Goal: Task Accomplishment & Management: Manage account settings

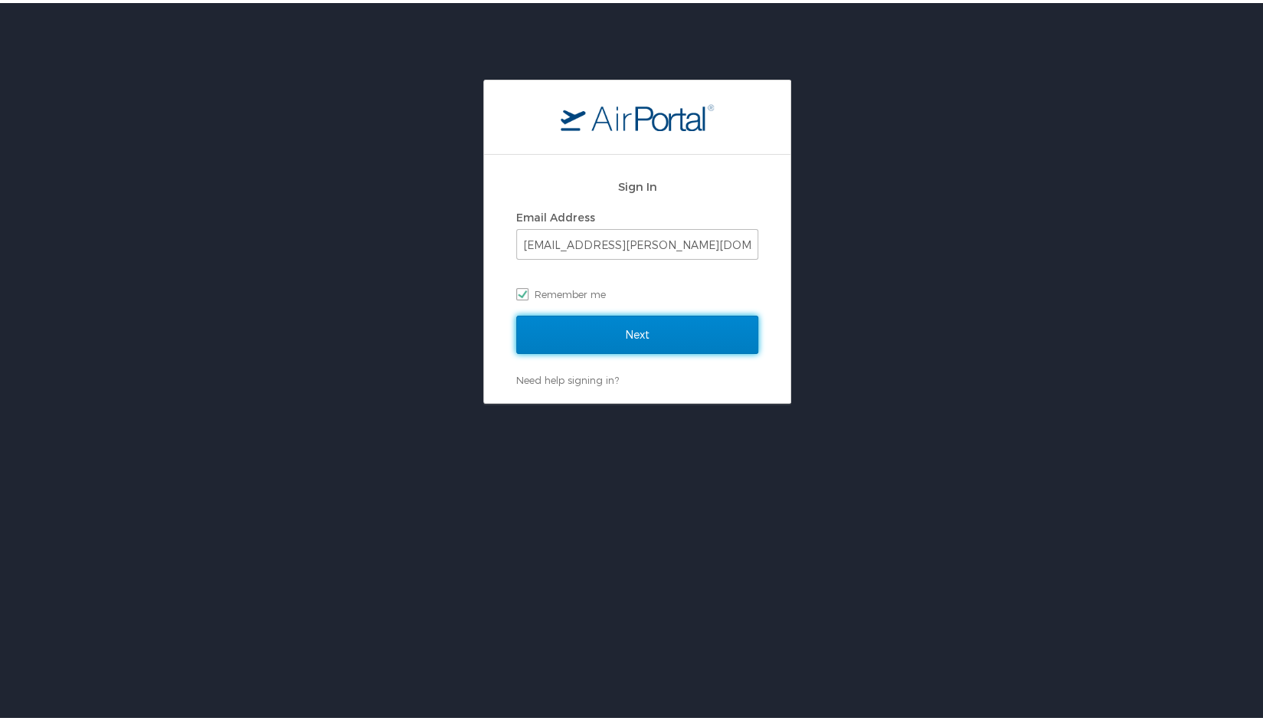
click at [618, 348] on input "Next" at bounding box center [637, 331] width 242 height 38
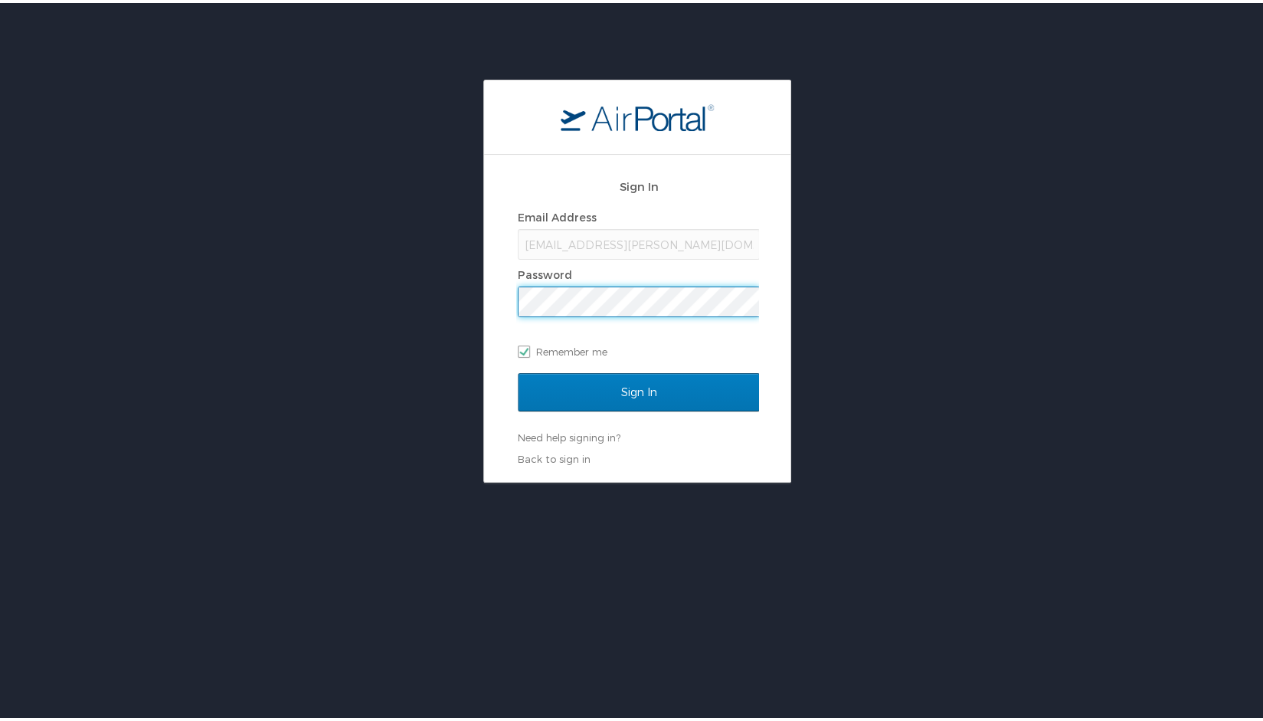
scroll to position [0, 2]
click at [516, 370] on input "Sign In" at bounding box center [637, 389] width 242 height 38
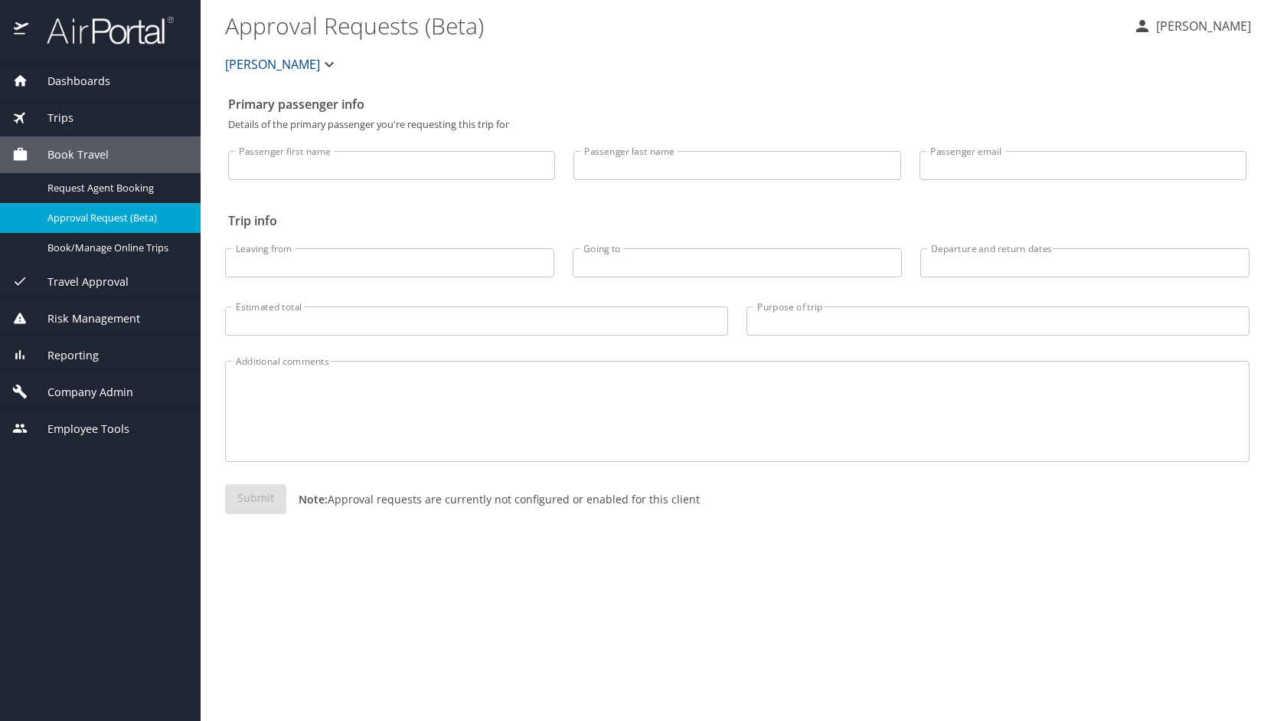
click at [103, 381] on div "Company Admin" at bounding box center [100, 391] width 201 height 37
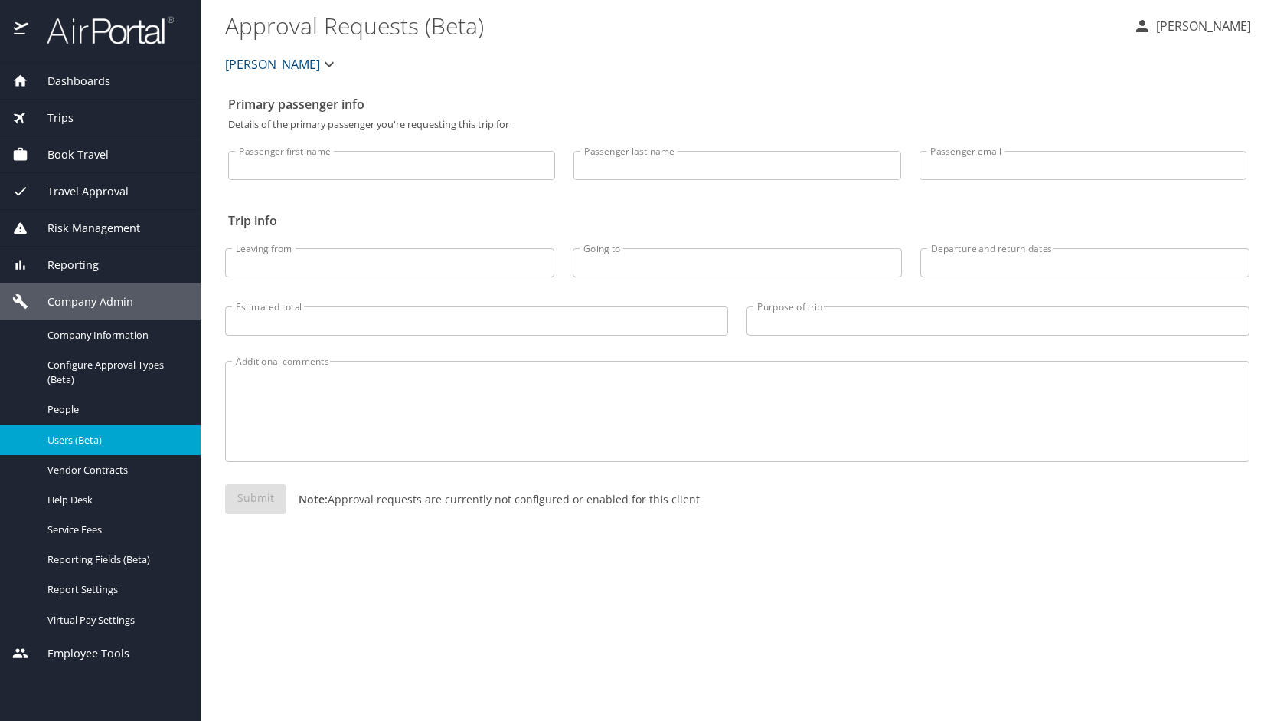
click at [87, 434] on span "Users (Beta)" at bounding box center [114, 440] width 135 height 15
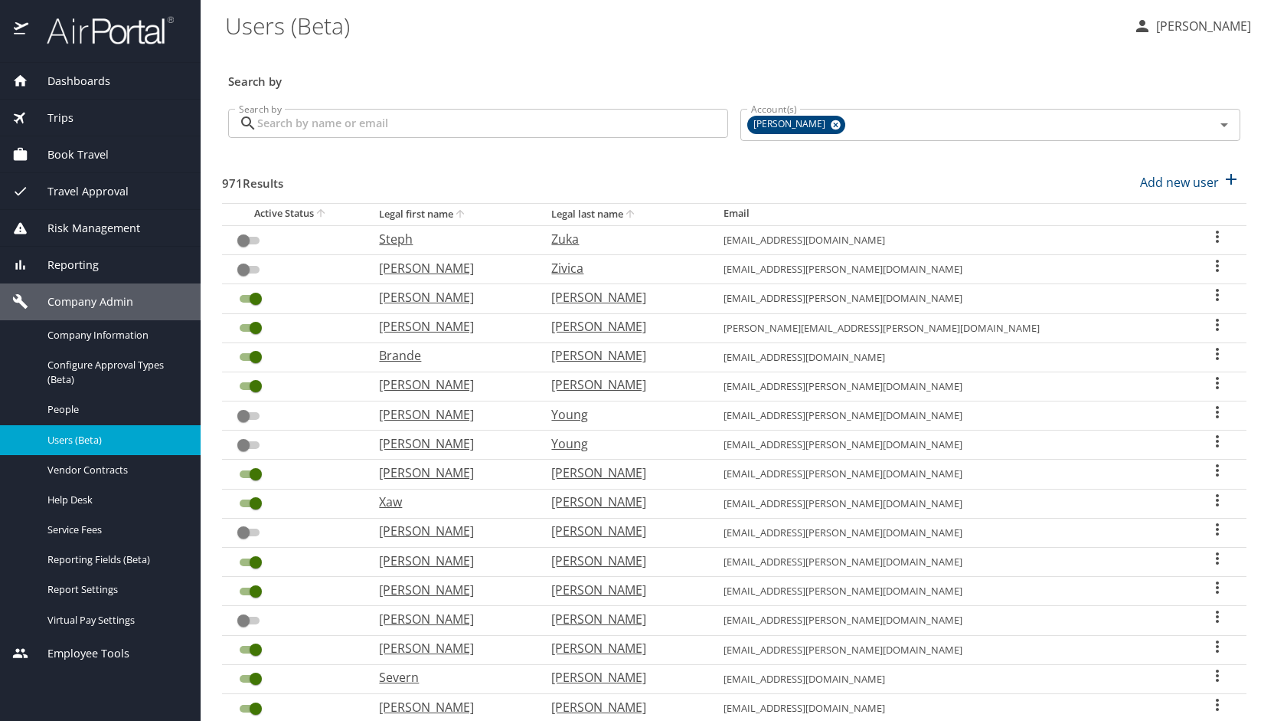
click at [391, 121] on input "Search by" at bounding box center [492, 123] width 471 height 29
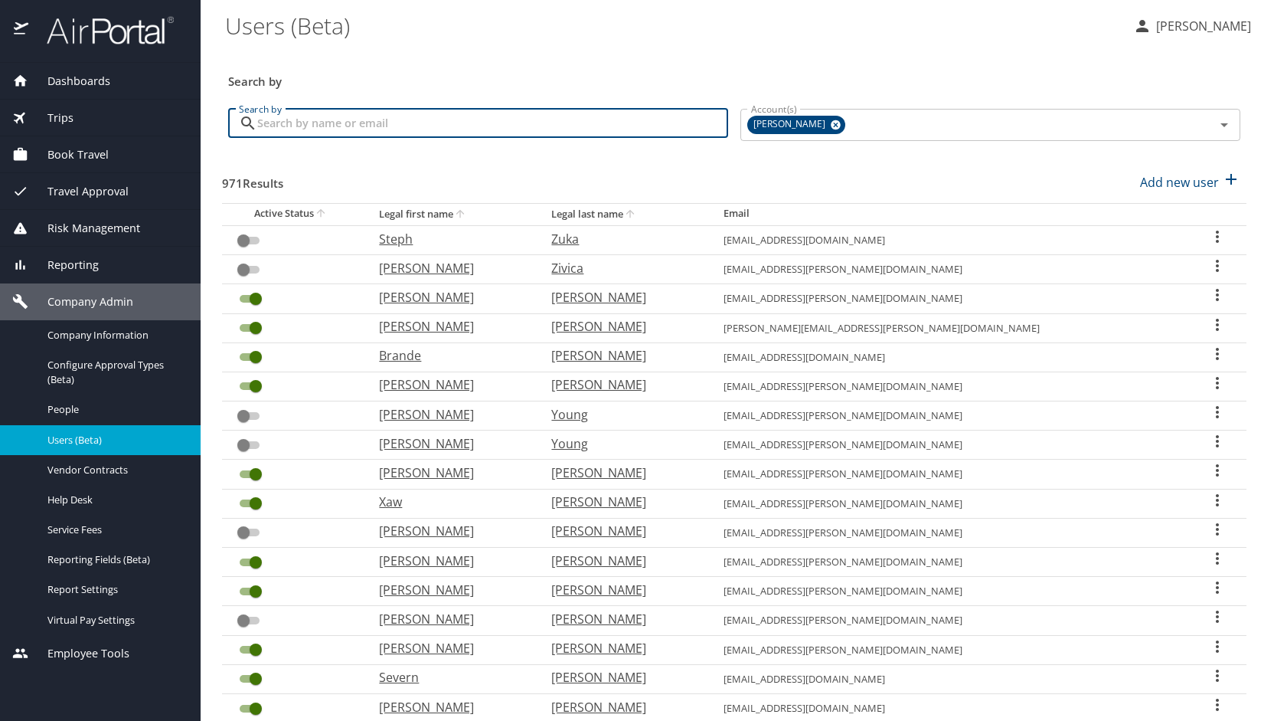
type input "p"
type input "[PERSON_NAME]"
checkbox input "true"
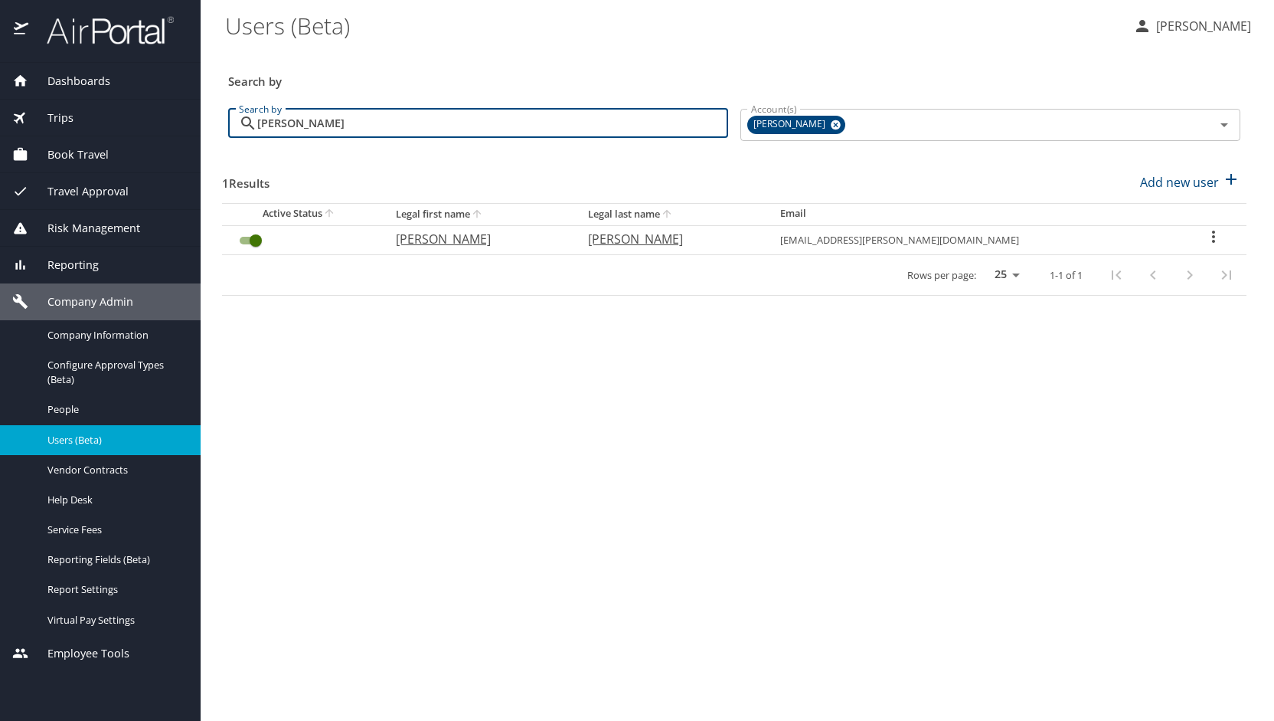
click at [490, 241] on p "[PERSON_NAME]" at bounding box center [477, 239] width 162 height 18
select select "US"
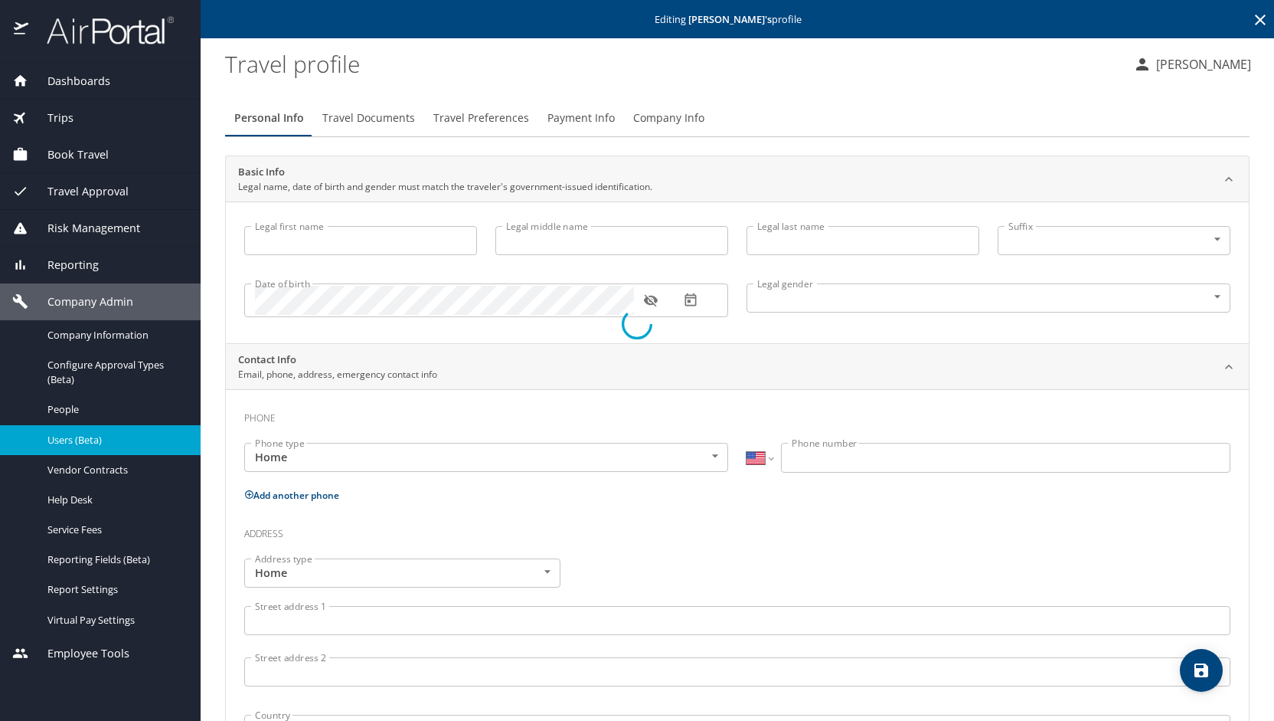
type input "[PERSON_NAME]"
type input "[DEMOGRAPHIC_DATA]"
type input "[PERSON_NAME]"
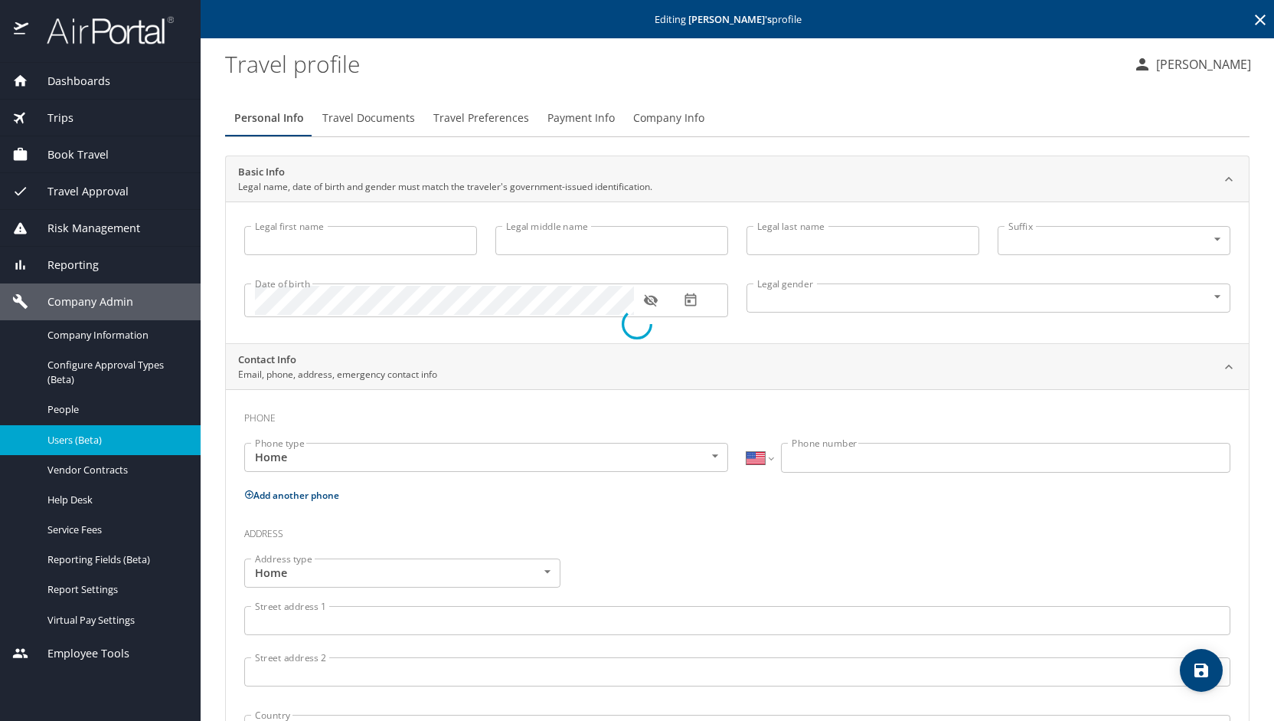
type input "[PERSON_NAME]"
select select "NL"
type input "38482104"
select select "US"
select select "SC"
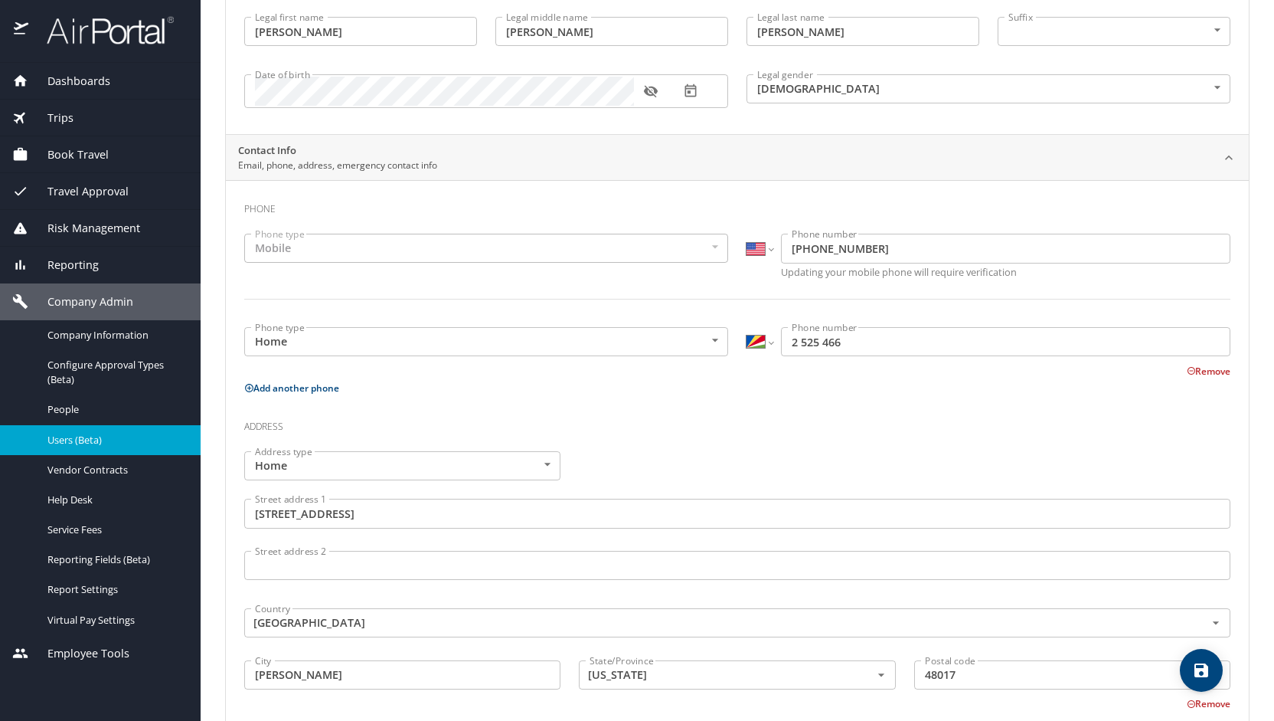
scroll to position [210, 0]
click at [109, 433] on span "Users (Beta)" at bounding box center [114, 440] width 135 height 15
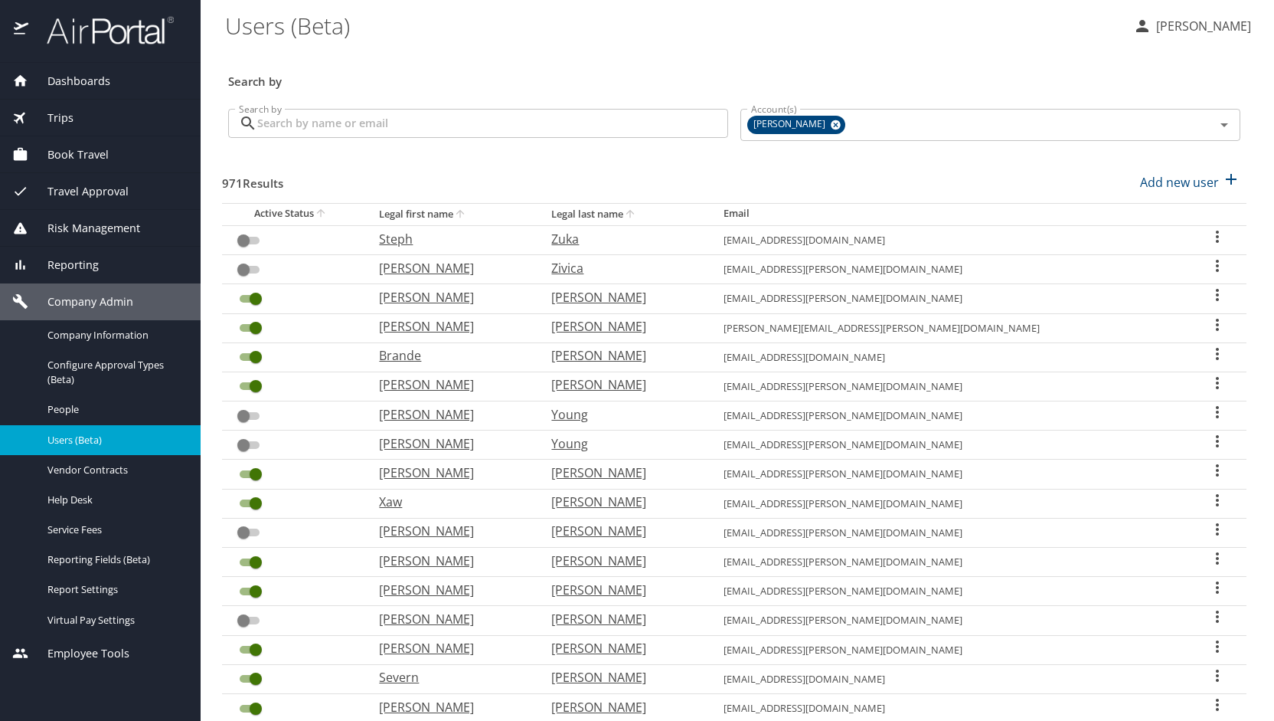
click at [371, 126] on input "Search by" at bounding box center [492, 123] width 471 height 29
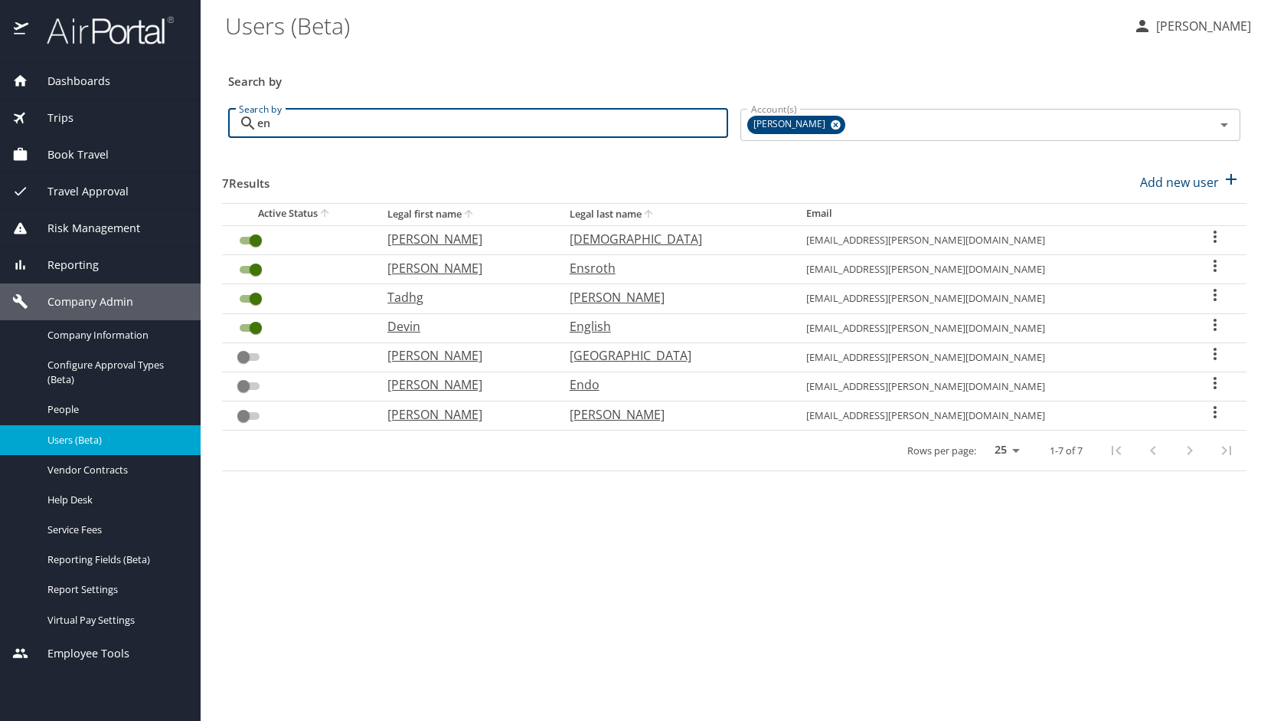
type input "en"
click at [695, 295] on p "[PERSON_NAME]" at bounding box center [673, 297] width 206 height 18
select select "US"
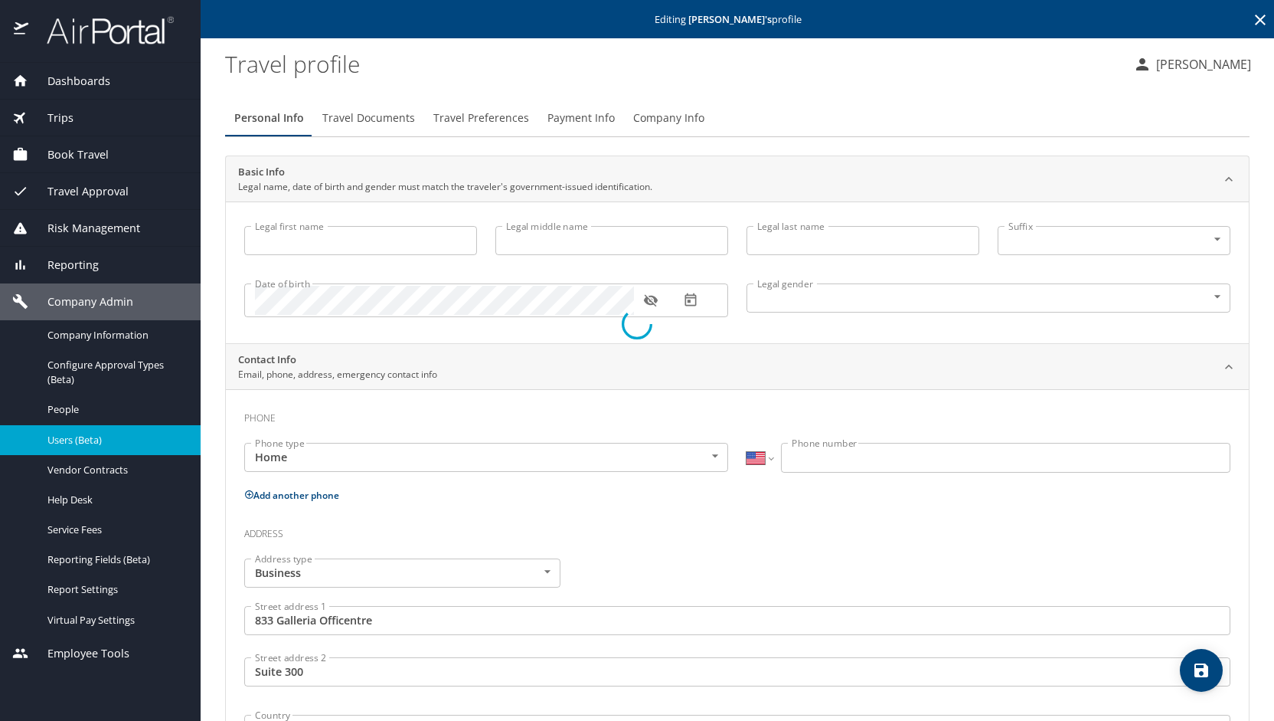
type input "Tadhg"
type input "[PERSON_NAME]"
type input "[DEMOGRAPHIC_DATA]"
type input "[PERSON_NAME]"
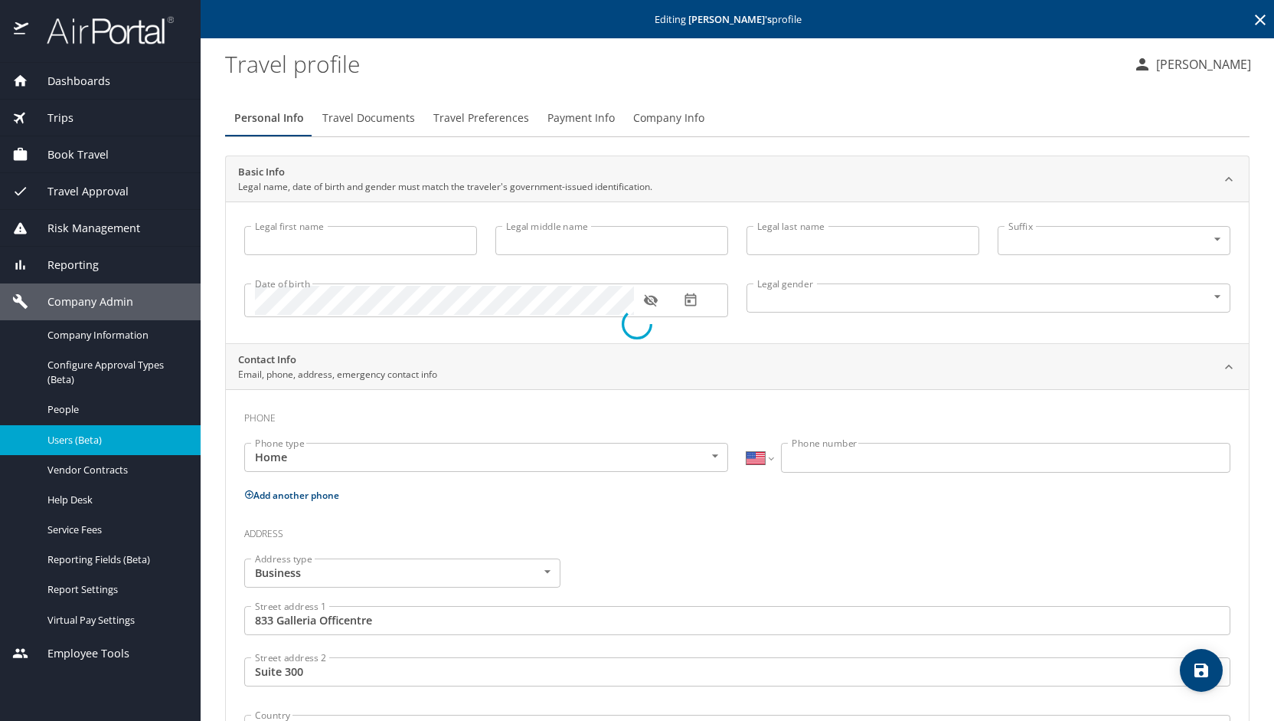
type input "Brown"
type input "[PHONE_NUMBER]"
type input "[GEOGRAPHIC_DATA]"
type input "[US_STATE]"
type input "[GEOGRAPHIC_DATA]"
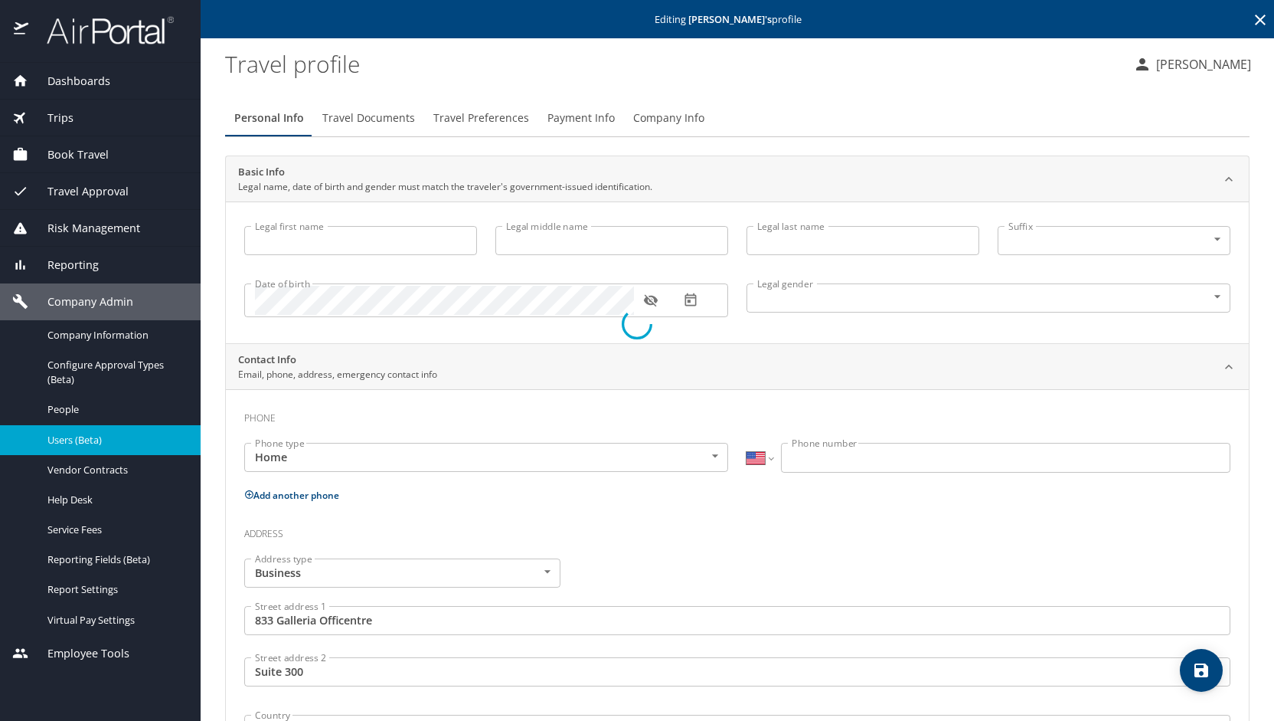
type input "[US_STATE]"
select select "US"
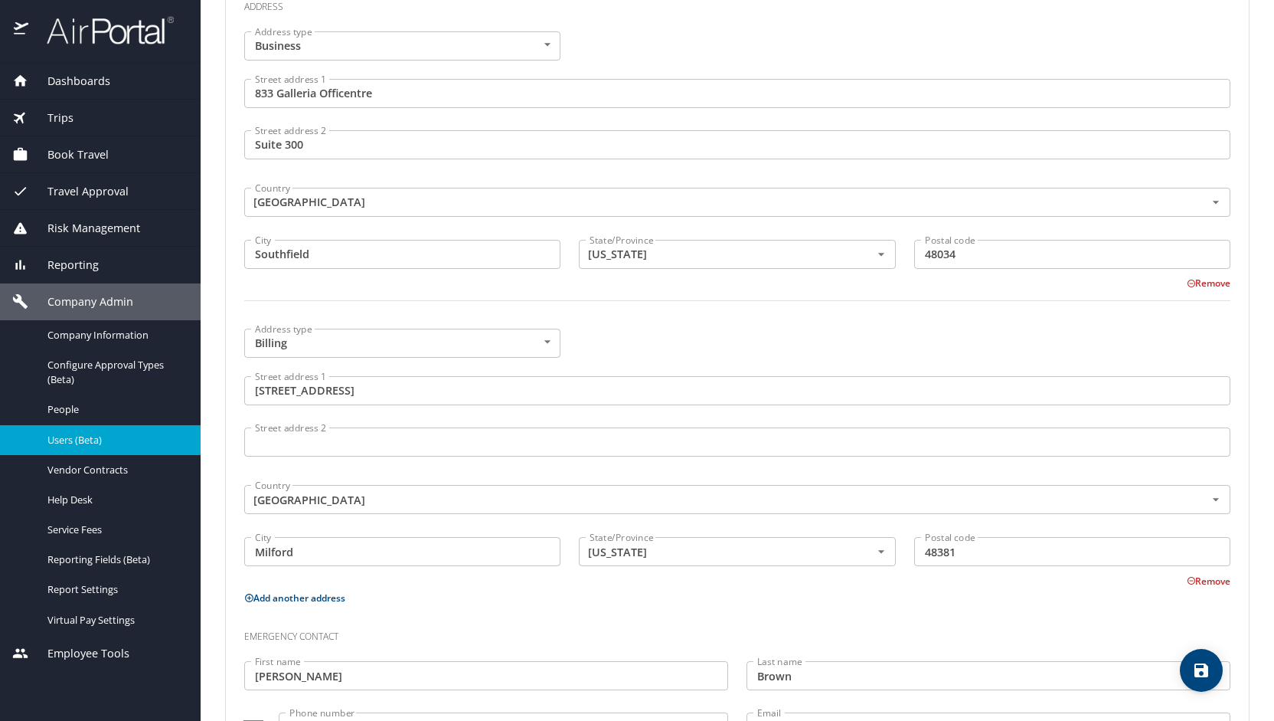
scroll to position [689, 0]
click at [110, 433] on span "Users (Beta)" at bounding box center [114, 440] width 135 height 15
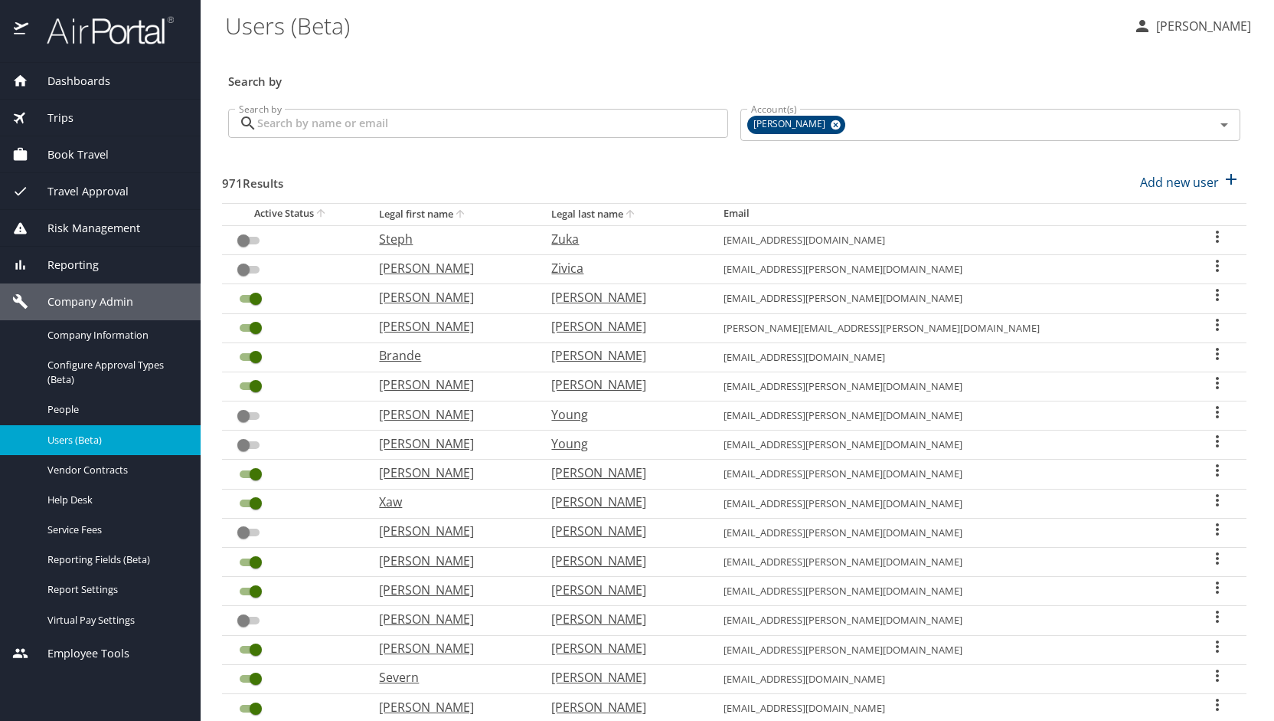
click at [306, 122] on input "Search by" at bounding box center [492, 123] width 471 height 29
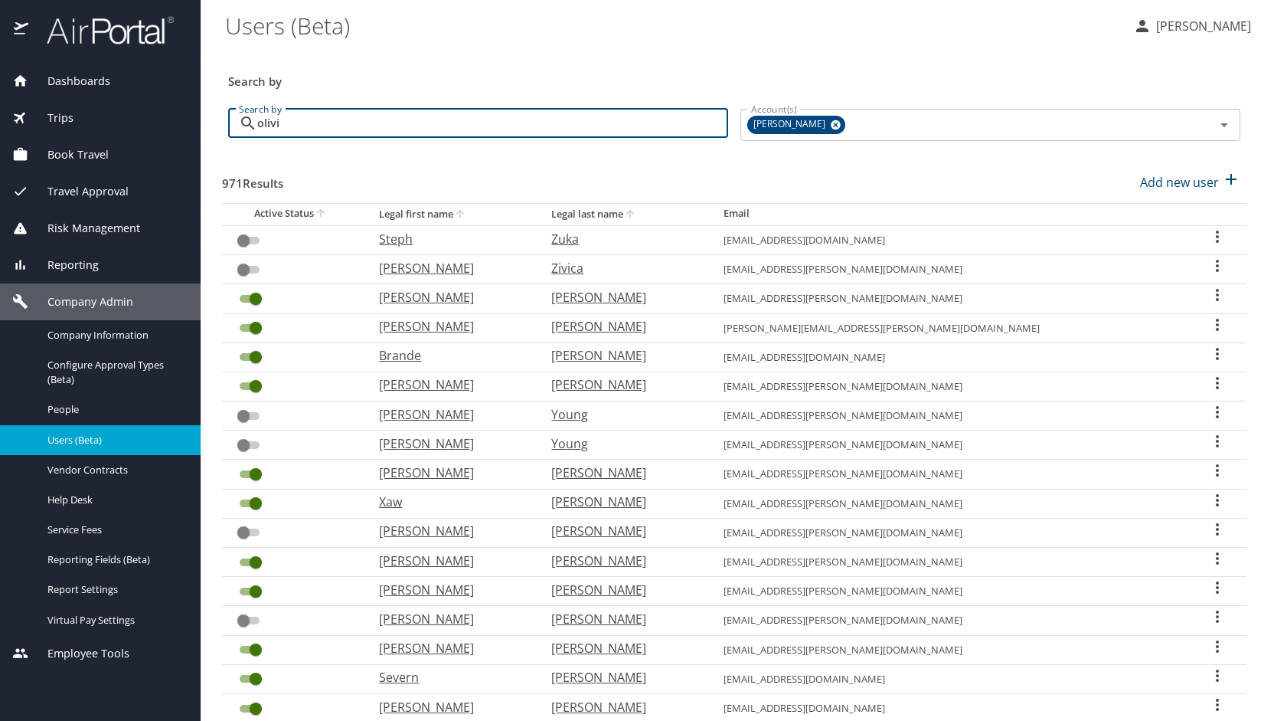
type input "[PERSON_NAME]"
checkbox input "true"
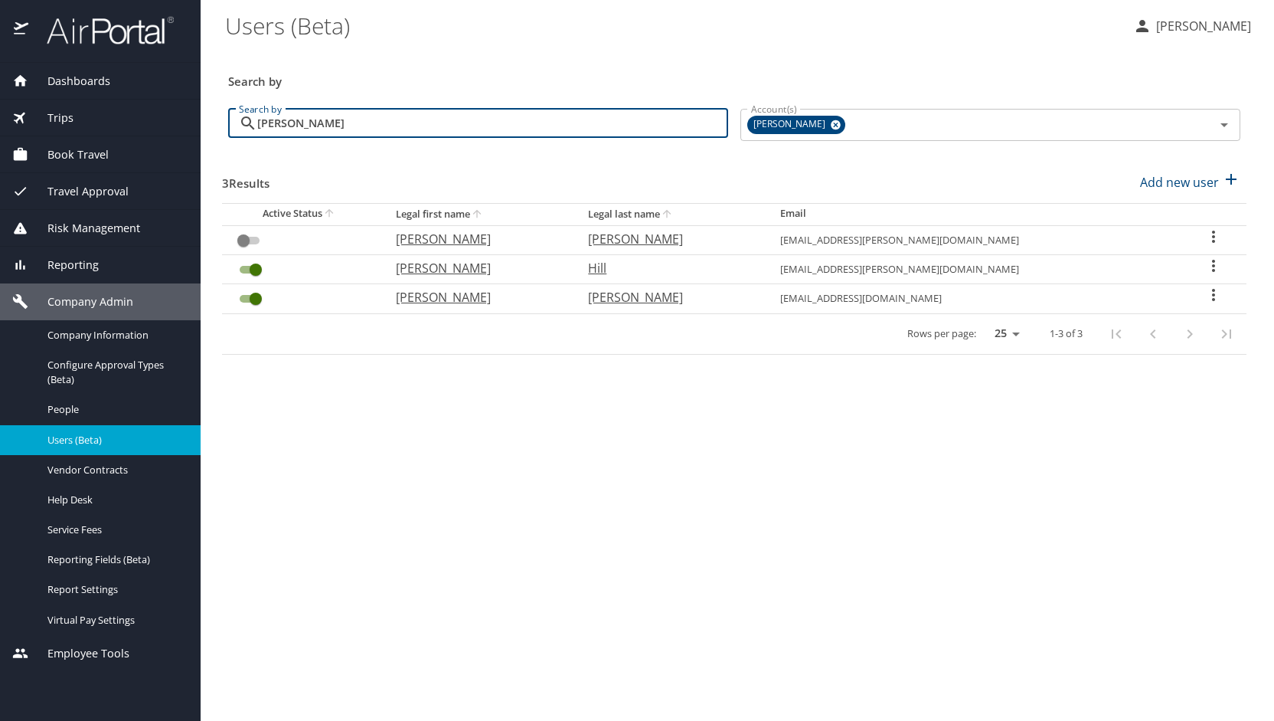
type input "[PERSON_NAME]"
